Goal: Book appointment/travel/reservation: Book appointment/travel/reservation

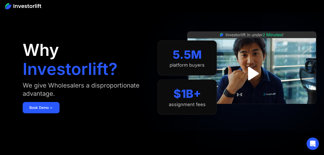
click at [18, 6] on img at bounding box center [23, 6] width 36 height 6
click at [11, 3] on img at bounding box center [23, 6] width 36 height 6
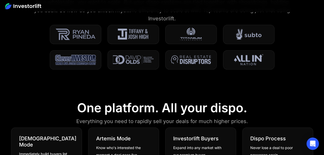
scroll to position [187, 0]
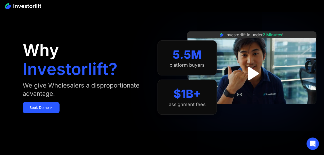
click at [26, 5] on img at bounding box center [23, 6] width 36 height 6
click at [36, 110] on link "Book Demo ➢" at bounding box center [41, 107] width 37 height 11
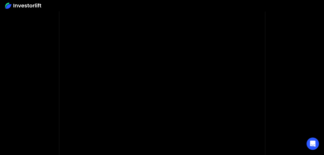
scroll to position [54, 0]
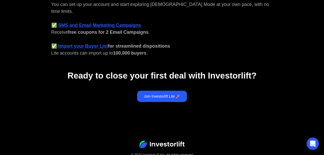
scroll to position [262, 0]
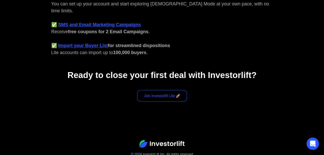
click at [156, 90] on link "Join Investorlift Lite 🚀" at bounding box center [162, 95] width 50 height 11
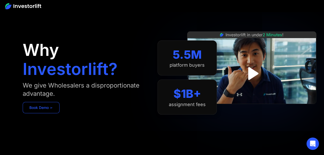
click at [36, 108] on link "Book Demo ➢" at bounding box center [41, 107] width 37 height 11
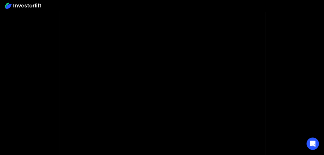
scroll to position [66, 0]
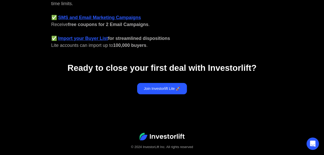
scroll to position [269, 0]
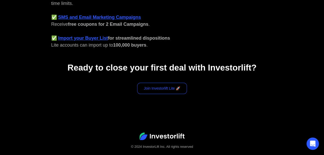
click at [166, 83] on link "Join Investorlift Lite 🚀" at bounding box center [162, 88] width 50 height 11
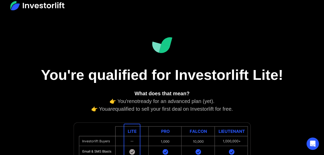
scroll to position [0, 0]
